Goal: Task Accomplishment & Management: Use online tool/utility

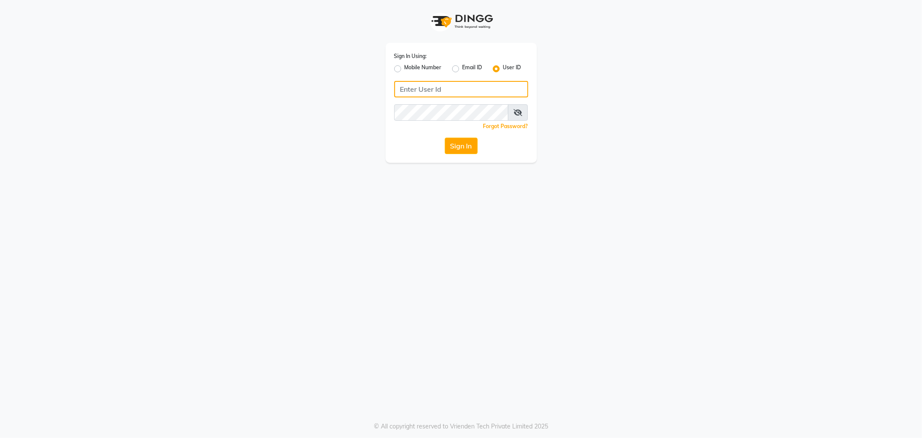
type input "e2360-01"
click at [464, 131] on div "Sign In Using: Mobile Number Email ID User ID e2360-01 Remember me Forgot Passw…" at bounding box center [461, 103] width 151 height 120
click at [460, 141] on button "Sign In" at bounding box center [461, 145] width 33 height 16
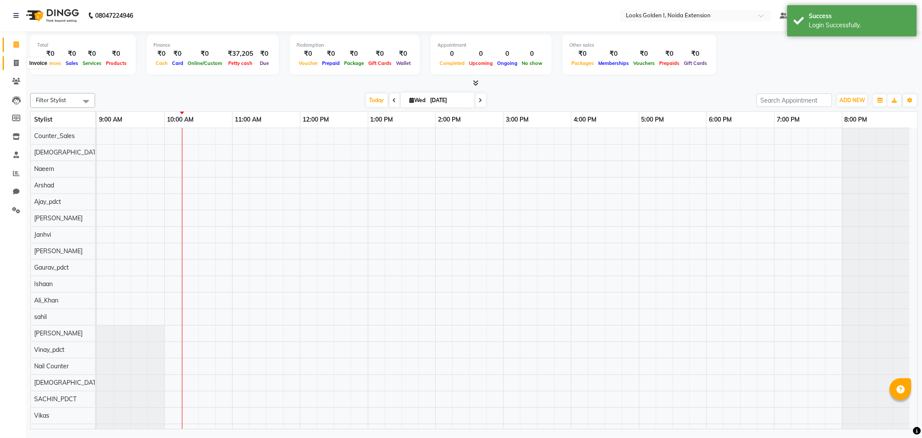
click at [16, 62] on icon at bounding box center [16, 63] width 5 height 6
select select "service"
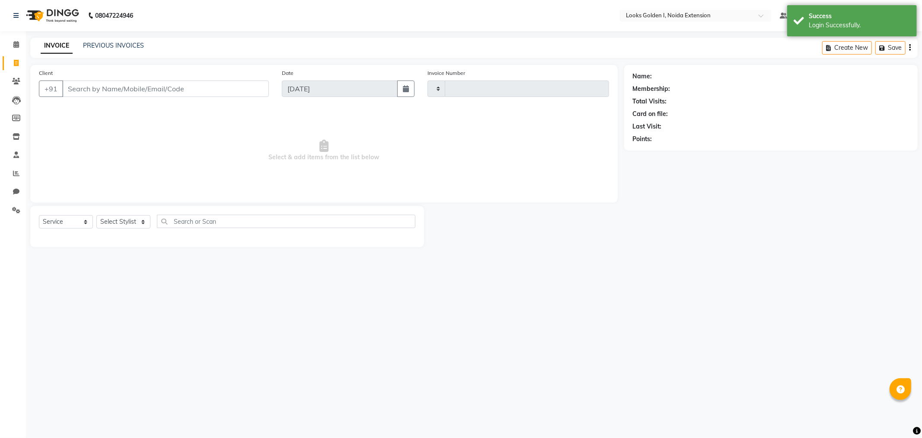
type input "6148"
select select "5508"
click at [14, 46] on icon at bounding box center [16, 44] width 6 height 6
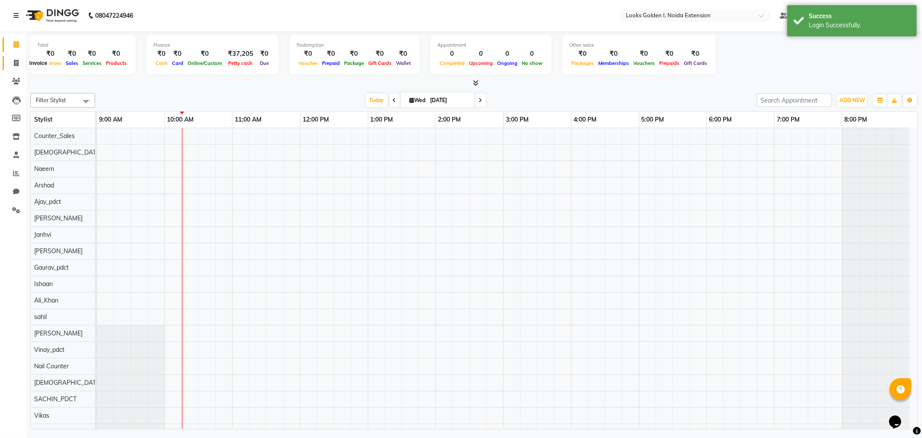
click at [21, 65] on span at bounding box center [16, 63] width 15 height 10
select select "5508"
select select "service"
